Goal: Navigation & Orientation: Find specific page/section

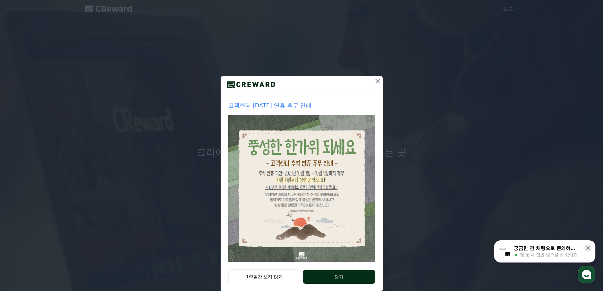
click at [332, 275] on button "닫기" at bounding box center [339, 277] width 72 height 14
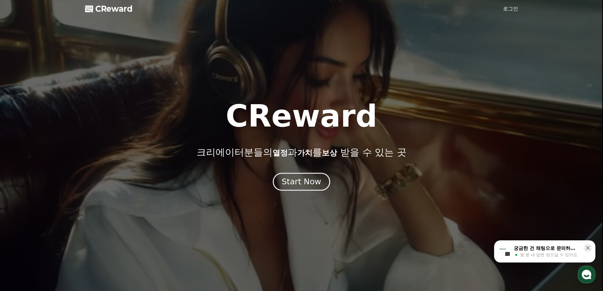
click at [298, 182] on div "Start Now" at bounding box center [301, 181] width 39 height 11
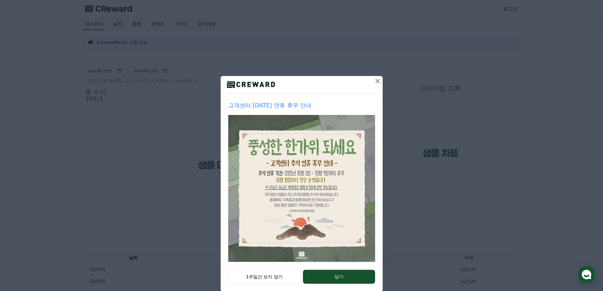
drag, startPoint x: 0, startPoint y: 0, endPoint x: 510, endPoint y: 67, distance: 514.1
click at [510, 67] on div "고객센터 [DATE] 연휴 휴무 안내 1주일간 보지 않기 닫기" at bounding box center [301, 151] width 603 height 302
click at [374, 81] on icon at bounding box center [378, 81] width 8 height 8
